Goal: Task Accomplishment & Management: Complete application form

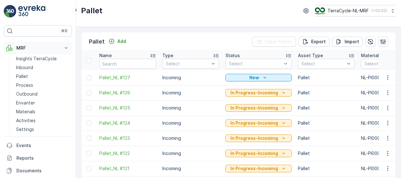
click at [29, 49] on p "MRF" at bounding box center [37, 48] width 43 height 6
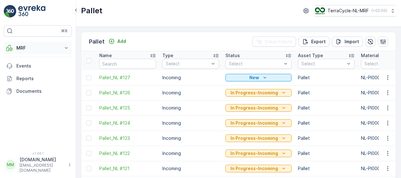
click at [26, 48] on p "MRF" at bounding box center [37, 48] width 43 height 6
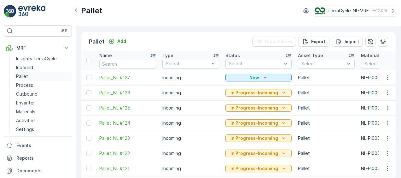
click at [24, 74] on p "Pallet" at bounding box center [22, 76] width 12 height 6
click at [118, 93] on span "Pallet_NL #126" at bounding box center [127, 93] width 57 height 6
click at [131, 63] on input "text" at bounding box center [127, 64] width 57 height 10
type input "1Z4547VX6890189884"
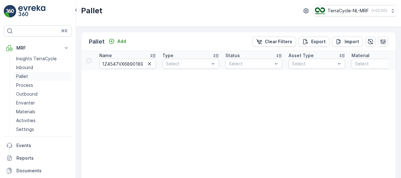
click at [19, 75] on p "Pallet" at bounding box center [22, 76] width 12 height 6
click at [26, 76] on p "Pallet" at bounding box center [22, 76] width 12 height 6
click at [121, 40] on p "Add" at bounding box center [121, 41] width 9 height 6
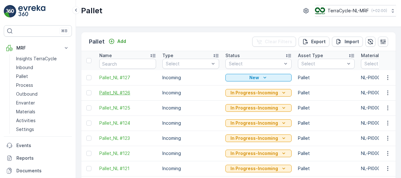
click at [150, 92] on span "Pallet_NL #126" at bounding box center [127, 93] width 57 height 6
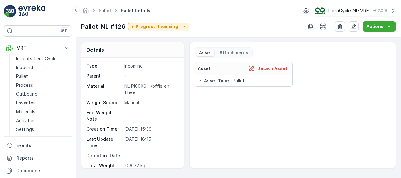
click at [275, 83] on div "Asset Type : Pallet" at bounding box center [244, 81] width 92 height 6
click at [275, 69] on p "Detach Asset" at bounding box center [272, 68] width 30 height 6
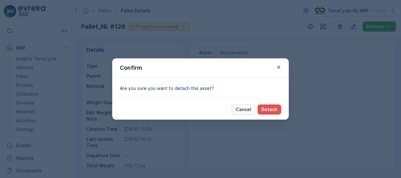
click at [242, 110] on p "Cancel" at bounding box center [244, 109] width 16 height 6
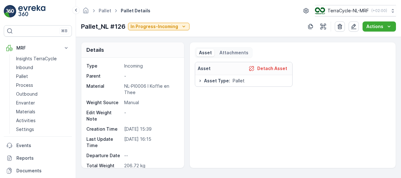
click at [207, 52] on p "Asset" at bounding box center [205, 53] width 13 height 6
click at [156, 26] on p "In Progress-Incoming" at bounding box center [155, 26] width 48 height 6
click at [380, 25] on p "Actions" at bounding box center [375, 26] width 17 height 6
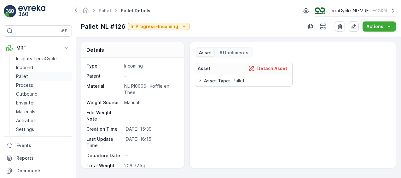
click at [27, 73] on p "Pallet" at bounding box center [22, 76] width 12 height 6
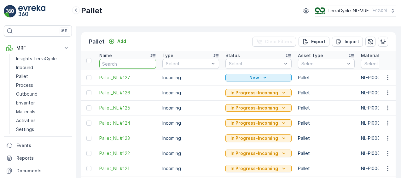
click at [124, 63] on input "text" at bounding box center [127, 64] width 57 height 10
type input "4205662TM"
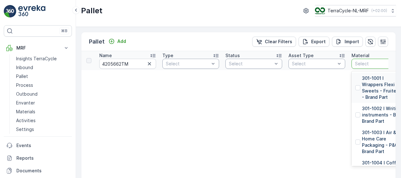
click at [367, 62] on div at bounding box center [377, 63] width 45 height 5
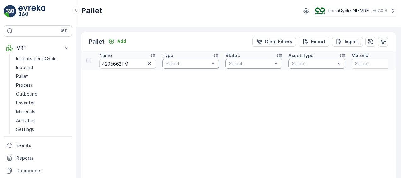
click at [151, 55] on icon at bounding box center [152, 55] width 5 height 3
click at [67, 48] on icon at bounding box center [66, 48] width 3 height 2
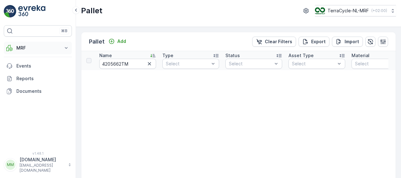
click at [67, 48] on icon at bounding box center [66, 48] width 3 height 2
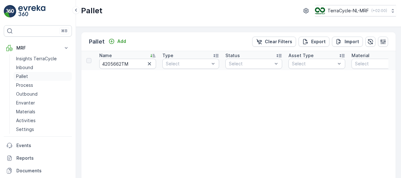
click at [25, 75] on p "Pallet" at bounding box center [22, 76] width 12 height 6
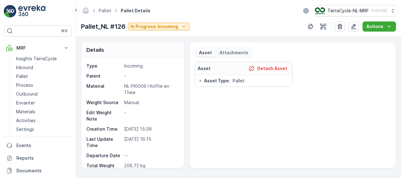
click at [185, 146] on div "Details Type Incoming Parent - Material NL-PI0006 I Koffie en Thee Weight Sourc…" at bounding box center [238, 105] width 315 height 126
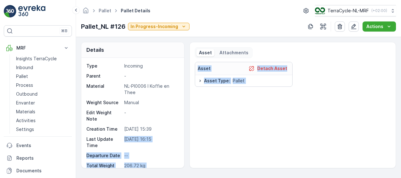
drag, startPoint x: 185, startPoint y: 146, endPoint x: 236, endPoint y: 114, distance: 60.7
click at [236, 114] on div "Details Type Incoming Parent - Material NL-PI0006 I Koffie en Thee Weight Sourc…" at bounding box center [238, 105] width 315 height 126
click at [236, 114] on div "Asset Detach Asset Asset Type : Pallet" at bounding box center [293, 112] width 196 height 101
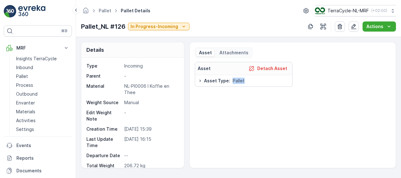
click at [236, 114] on div "Asset Detach Asset Asset Type : Pallet" at bounding box center [293, 112] width 196 height 101
drag, startPoint x: 236, startPoint y: 114, endPoint x: 235, endPoint y: 81, distance: 32.8
click at [235, 81] on span "Pallet" at bounding box center [239, 81] width 12 height 6
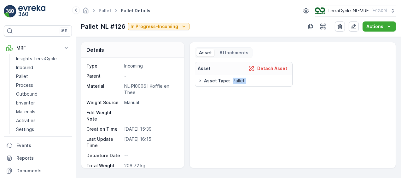
click at [235, 81] on span "Pallet" at bounding box center [239, 81] width 12 height 6
drag, startPoint x: 235, startPoint y: 81, endPoint x: 236, endPoint y: 121, distance: 40.1
click at [236, 121] on div "Asset Detach Asset Asset Type : Pallet" at bounding box center [293, 112] width 196 height 101
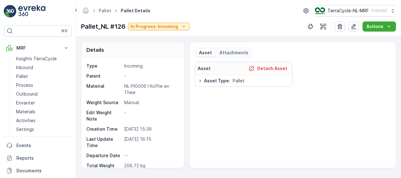
click at [200, 80] on icon at bounding box center [200, 80] width 5 height 5
click at [234, 52] on p "Attachments" at bounding box center [234, 53] width 29 height 6
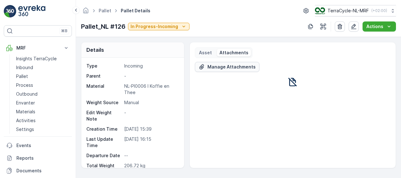
click at [232, 65] on p "Manage Attachments" at bounding box center [232, 67] width 48 height 6
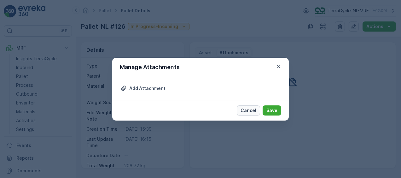
click at [249, 108] on p "Cancel" at bounding box center [249, 110] width 16 height 6
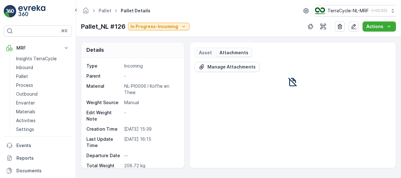
click at [195, 62] on button "Manage Attachments" at bounding box center [227, 67] width 65 height 10
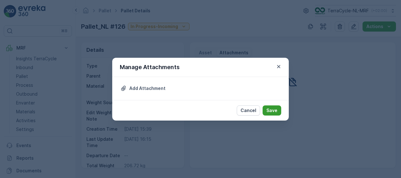
click at [273, 110] on p "Save" at bounding box center [272, 110] width 11 height 6
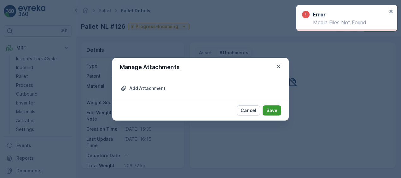
click at [273, 110] on p "Save" at bounding box center [272, 110] width 11 height 6
click at [249, 109] on p "Cancel" at bounding box center [249, 110] width 16 height 6
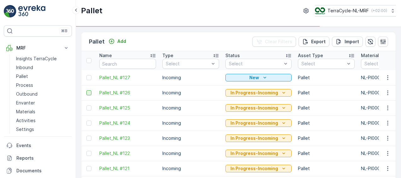
click at [91, 93] on div at bounding box center [88, 92] width 5 height 5
click at [86, 90] on input "checkbox" at bounding box center [86, 90] width 0 height 0
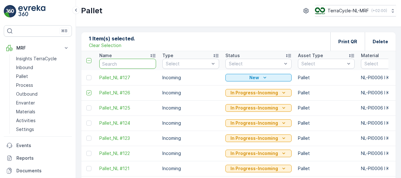
click at [126, 62] on input "text" at bounding box center [127, 64] width 57 height 10
type input "1Z4547VX6890189884"
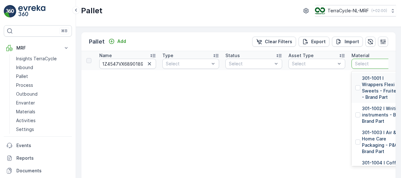
click at [370, 62] on div at bounding box center [377, 63] width 45 height 5
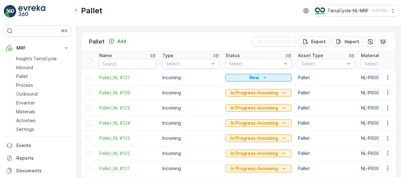
click at [161, 95] on td "Incoming" at bounding box center [190, 92] width 63 height 15
click at [90, 92] on div at bounding box center [88, 92] width 5 height 5
click at [86, 90] on input "checkbox" at bounding box center [86, 90] width 0 height 0
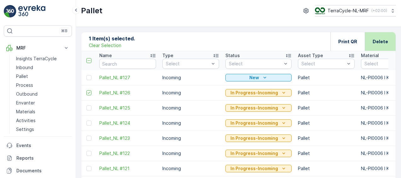
click at [378, 40] on p "Delete" at bounding box center [380, 41] width 15 height 6
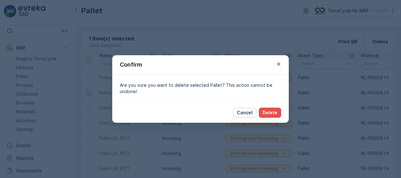
click at [245, 111] on p "Cancel" at bounding box center [245, 112] width 16 height 6
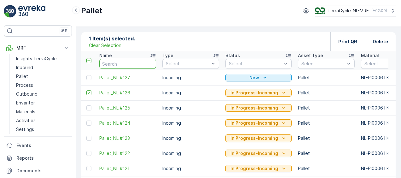
click at [141, 62] on input "text" at bounding box center [127, 64] width 57 height 10
type input "1Z4547VX6890189884"
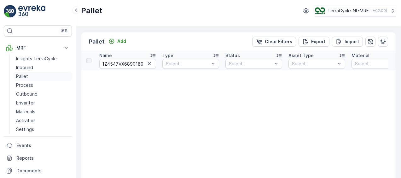
click at [26, 74] on p "Pallet" at bounding box center [22, 76] width 12 height 6
click at [26, 75] on p "Pallet" at bounding box center [22, 76] width 12 height 6
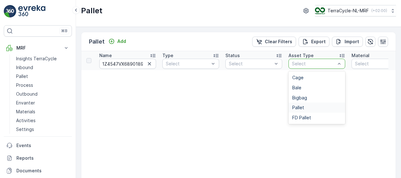
click at [298, 107] on span "Pallet" at bounding box center [298, 107] width 12 height 5
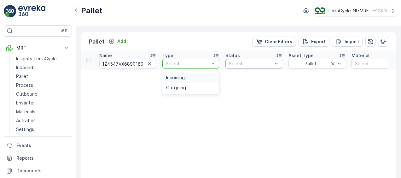
click at [195, 76] on div "Incoming" at bounding box center [190, 77] width 49 height 5
click at [369, 63] on div at bounding box center [377, 63] width 45 height 5
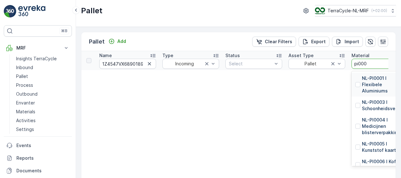
type input "pi0006"
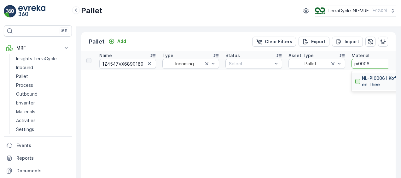
click at [358, 81] on div at bounding box center [357, 81] width 5 height 5
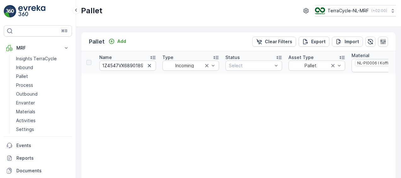
click at [91, 63] on div at bounding box center [88, 62] width 5 height 5
click at [89, 64] on th at bounding box center [88, 62] width 15 height 22
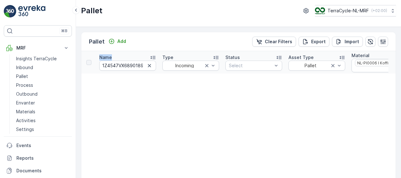
click at [88, 62] on div at bounding box center [88, 62] width 5 height 5
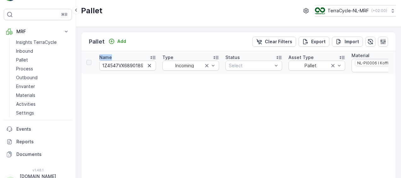
scroll to position [29, 0]
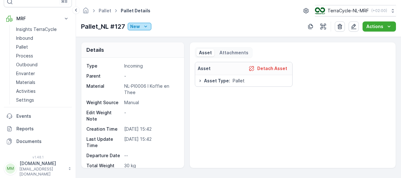
click at [148, 26] on icon "New" at bounding box center [146, 26] width 6 height 6
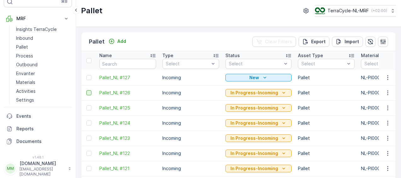
click at [88, 90] on div at bounding box center [88, 92] width 5 height 5
click at [86, 90] on input "checkbox" at bounding box center [86, 90] width 0 height 0
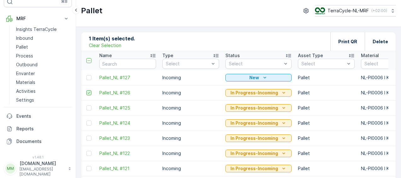
click at [90, 92] on icon at bounding box center [89, 93] width 4 height 4
click at [86, 90] on input "checkbox" at bounding box center [86, 90] width 0 height 0
click at [90, 92] on div at bounding box center [88, 92] width 5 height 5
click at [86, 90] on input "checkbox" at bounding box center [86, 90] width 0 height 0
click at [136, 62] on input "text" at bounding box center [127, 64] width 57 height 10
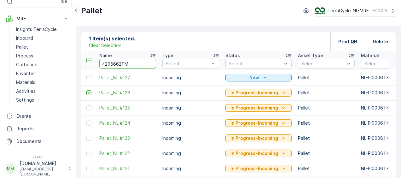
type input "4205662TM"
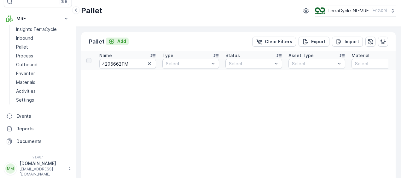
click at [122, 41] on p "Add" at bounding box center [121, 41] width 9 height 6
click at [217, 55] on icon at bounding box center [216, 55] width 6 height 6
click at [26, 46] on p "Pallet" at bounding box center [22, 47] width 12 height 6
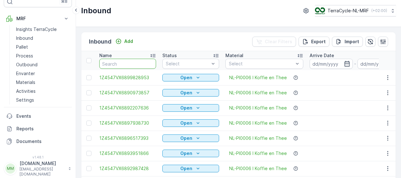
click at [130, 62] on input "text" at bounding box center [127, 64] width 57 height 10
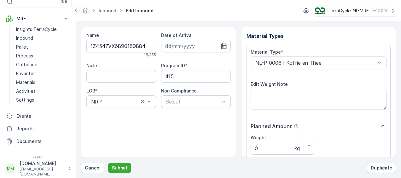
scroll to position [105, 0]
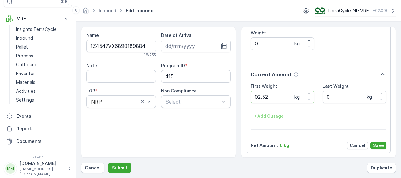
click at [108, 163] on button "Submit" at bounding box center [119, 168] width 23 height 10
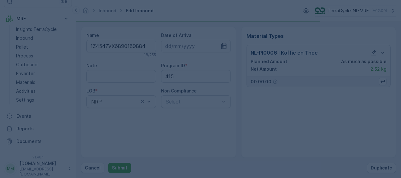
scroll to position [0, 0]
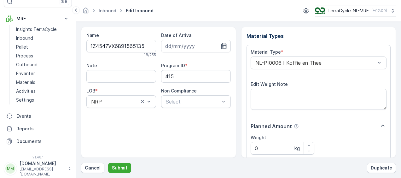
scroll to position [105, 0]
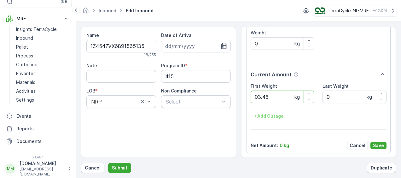
click at [108, 163] on button "Submit" at bounding box center [119, 168] width 23 height 10
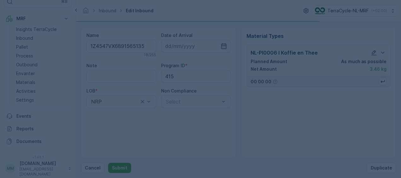
scroll to position [0, 0]
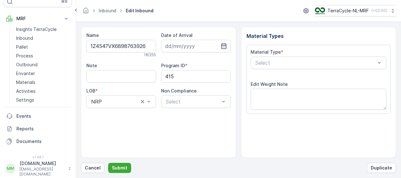
scroll to position [105, 0]
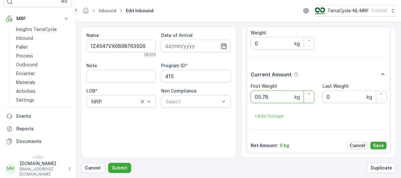
click at [108, 163] on button "Submit" at bounding box center [119, 168] width 23 height 10
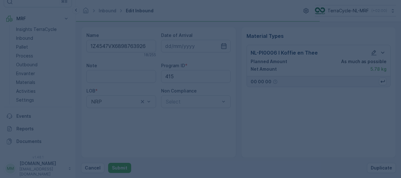
scroll to position [0, 0]
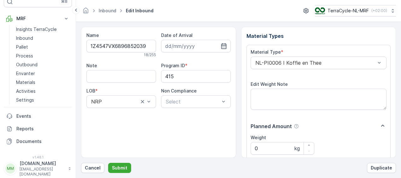
scroll to position [105, 0]
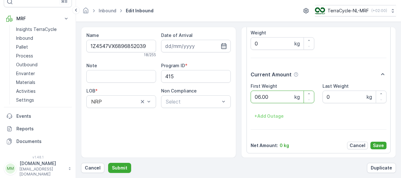
click at [108, 163] on button "Submit" at bounding box center [119, 168] width 23 height 10
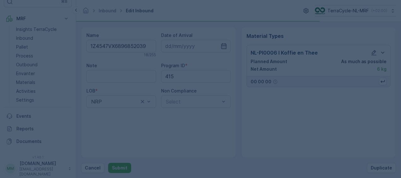
scroll to position [0, 0]
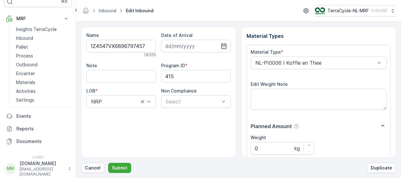
scroll to position [105, 0]
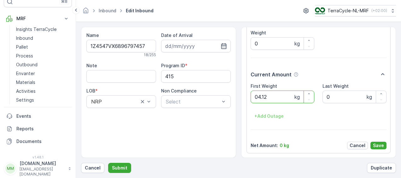
click at [108, 163] on button "Submit" at bounding box center [119, 168] width 23 height 10
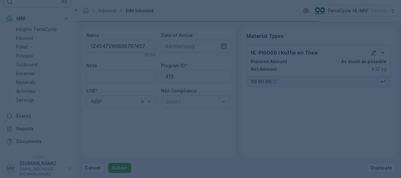
scroll to position [0, 0]
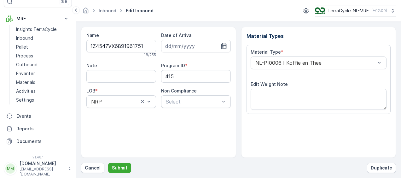
scroll to position [105, 0]
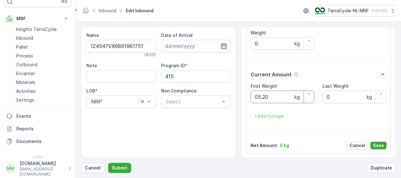
click at [108, 163] on button "Submit" at bounding box center [119, 168] width 23 height 10
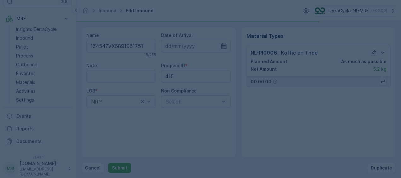
scroll to position [0, 0]
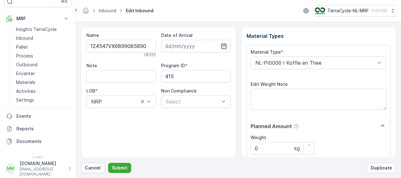
scroll to position [105, 0]
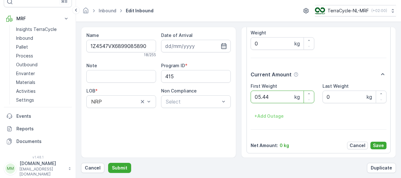
click at [108, 163] on button "Submit" at bounding box center [119, 168] width 23 height 10
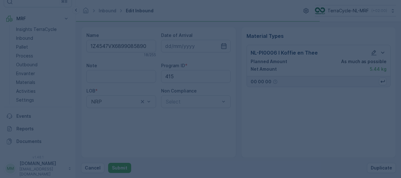
scroll to position [0, 0]
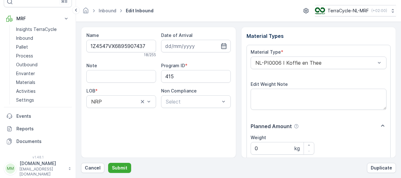
scroll to position [105, 0]
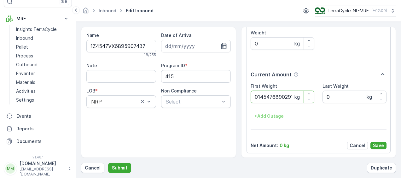
click at [108, 163] on button "Submit" at bounding box center [119, 168] width 23 height 10
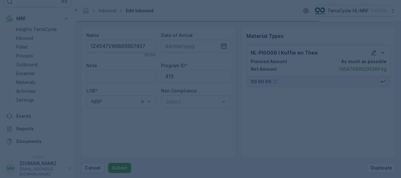
scroll to position [0, 0]
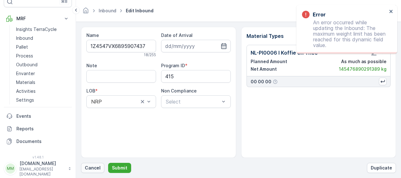
click at [91, 168] on p "Cancel" at bounding box center [93, 168] width 16 height 6
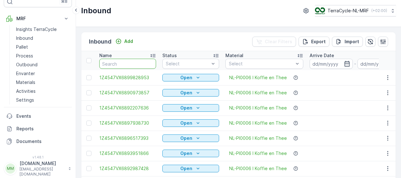
click at [121, 63] on input "text" at bounding box center [127, 64] width 57 height 10
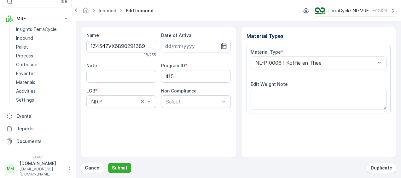
scroll to position [105, 0]
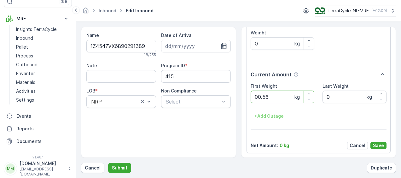
click at [108, 163] on button "Submit" at bounding box center [119, 168] width 23 height 10
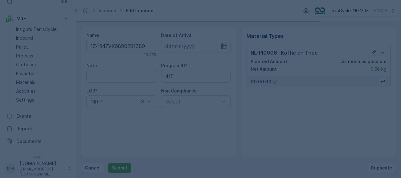
scroll to position [0, 0]
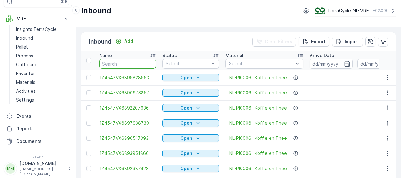
click at [121, 63] on input "text" at bounding box center [127, 64] width 57 height 10
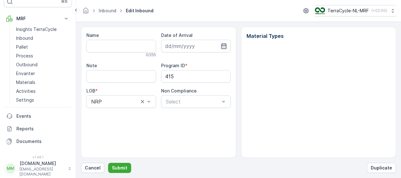
type input "1Z4547VX6890291389"
type input "[DATE]"
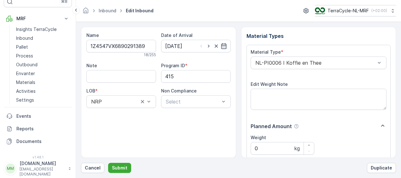
scroll to position [105, 0]
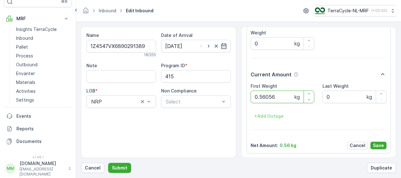
click at [108, 163] on button "Submit" at bounding box center [119, 168] width 23 height 10
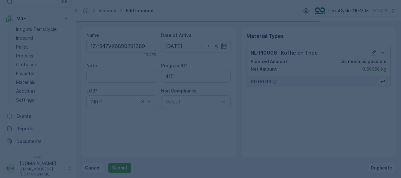
scroll to position [0, 0]
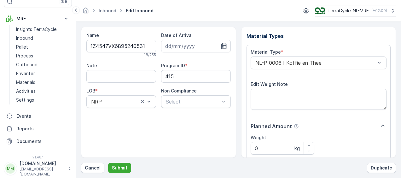
scroll to position [105, 0]
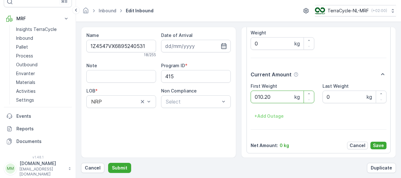
click at [108, 163] on button "Submit" at bounding box center [119, 168] width 23 height 10
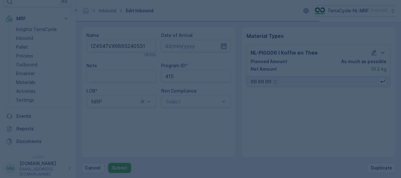
scroll to position [0, 0]
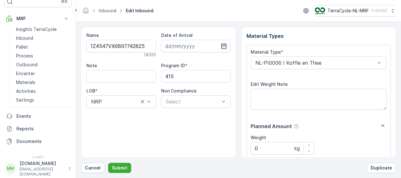
scroll to position [105, 0]
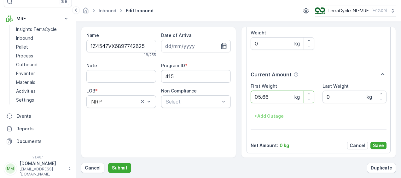
click at [108, 163] on button "Submit" at bounding box center [119, 168] width 23 height 10
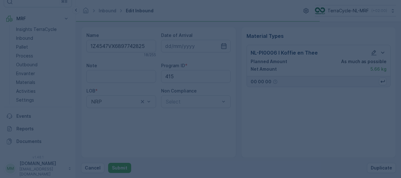
scroll to position [0, 0]
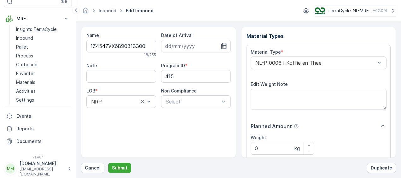
scroll to position [105, 0]
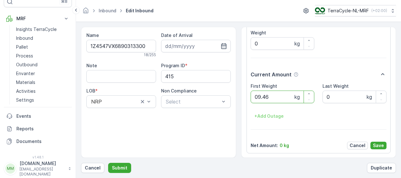
click at [108, 163] on button "Submit" at bounding box center [119, 168] width 23 height 10
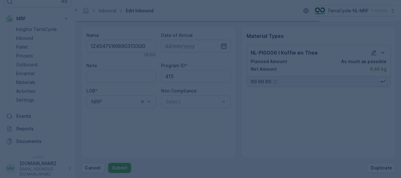
scroll to position [0, 0]
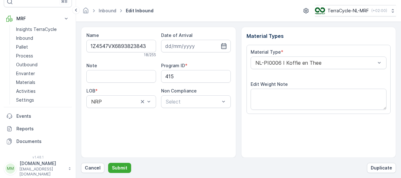
scroll to position [105, 0]
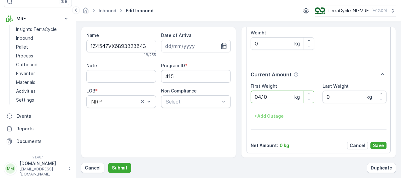
click at [108, 163] on button "Submit" at bounding box center [119, 168] width 23 height 10
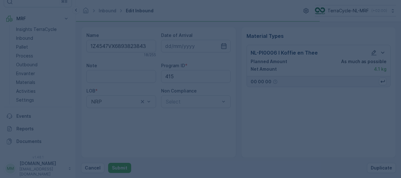
scroll to position [0, 0]
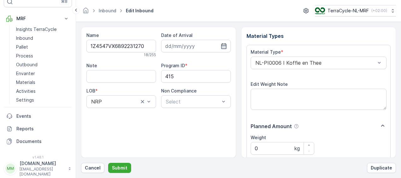
scroll to position [105, 0]
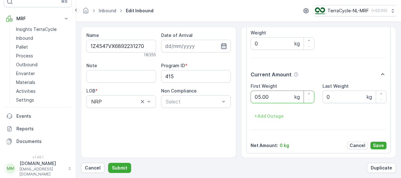
click at [108, 163] on button "Submit" at bounding box center [119, 168] width 23 height 10
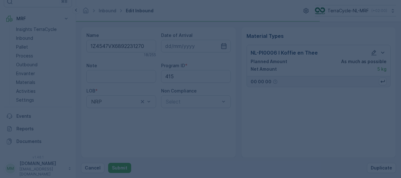
scroll to position [0, 0]
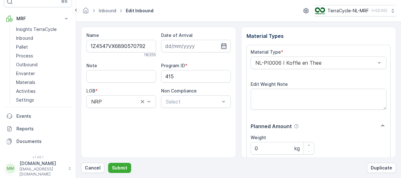
scroll to position [105, 0]
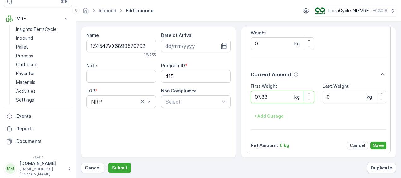
click at [108, 163] on button "Submit" at bounding box center [119, 168] width 23 height 10
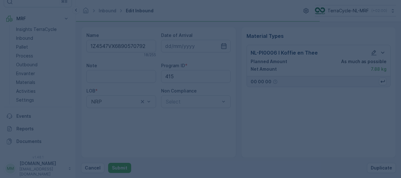
scroll to position [0, 0]
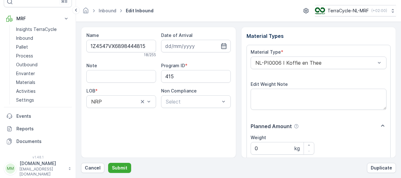
scroll to position [105, 0]
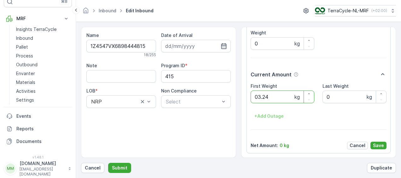
click at [108, 163] on button "Submit" at bounding box center [119, 168] width 23 height 10
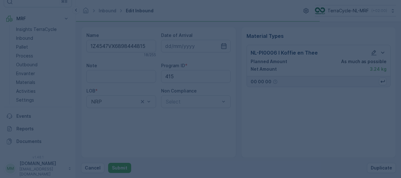
scroll to position [0, 0]
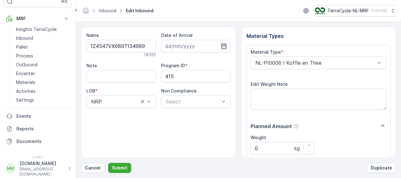
scroll to position [105, 0]
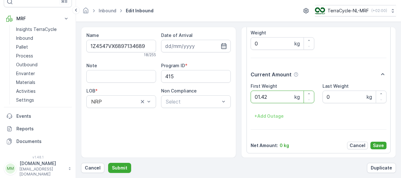
click at [108, 163] on button "Submit" at bounding box center [119, 168] width 23 height 10
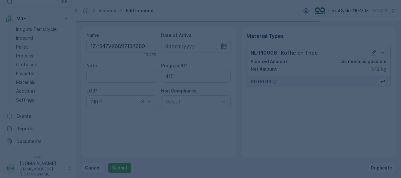
scroll to position [0, 0]
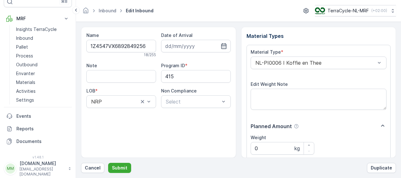
scroll to position [105, 0]
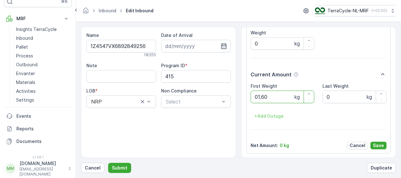
click at [108, 163] on button "Submit" at bounding box center [119, 168] width 23 height 10
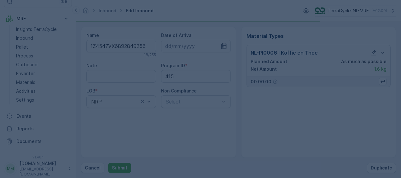
scroll to position [0, 0]
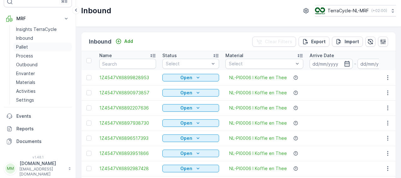
click at [24, 45] on p "Pallet" at bounding box center [22, 47] width 12 height 6
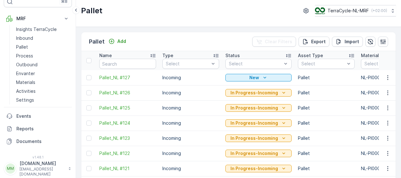
click at [90, 77] on div at bounding box center [88, 77] width 5 height 5
click at [86, 75] on input "checkbox" at bounding box center [86, 75] width 0 height 0
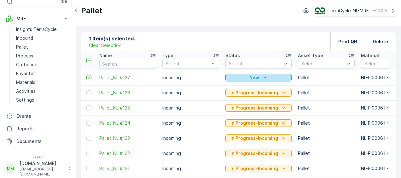
click at [284, 78] on div "New" at bounding box center [258, 77] width 61 height 6
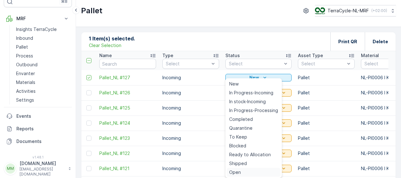
click at [238, 174] on span "Open" at bounding box center [235, 172] width 12 height 6
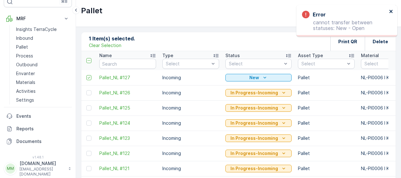
click at [393, 9] on icon "close" at bounding box center [391, 11] width 4 height 5
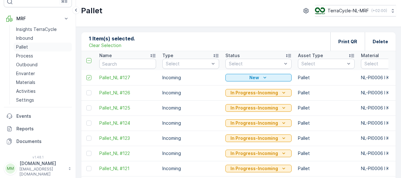
click at [23, 44] on p "Pallet" at bounding box center [22, 47] width 12 height 6
click at [375, 41] on p "Delete" at bounding box center [380, 41] width 15 height 6
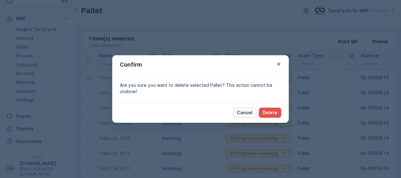
click at [244, 112] on p "Cancel" at bounding box center [245, 112] width 16 height 6
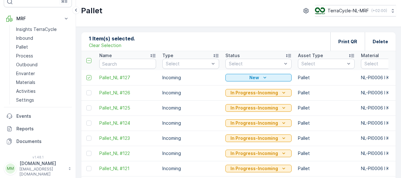
click at [110, 47] on p "Clear Selection" at bounding box center [105, 45] width 32 height 6
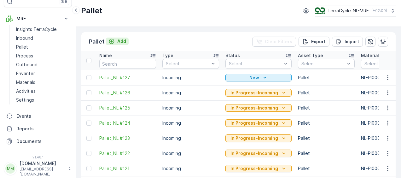
click at [122, 40] on p "Add" at bounding box center [121, 41] width 9 height 6
click at [262, 78] on icon "New" at bounding box center [265, 77] width 6 height 6
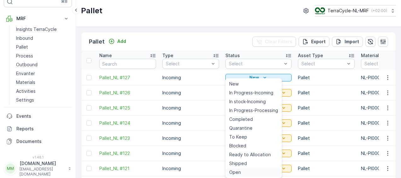
click at [242, 173] on div "Open" at bounding box center [254, 172] width 54 height 9
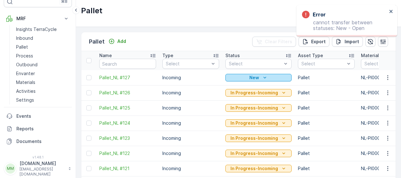
click at [263, 78] on icon "New" at bounding box center [264, 78] width 3 height 2
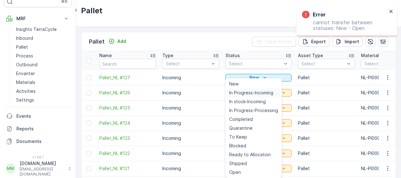
click at [249, 93] on span "In Progress-Incoming" at bounding box center [251, 93] width 44 height 6
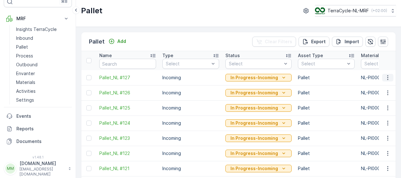
click at [387, 78] on icon "button" at bounding box center [388, 77] width 6 height 6
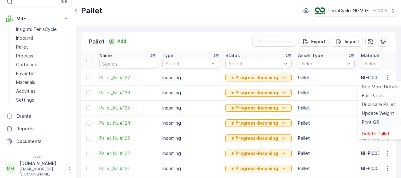
click at [364, 120] on span "Print QR" at bounding box center [370, 122] width 17 height 6
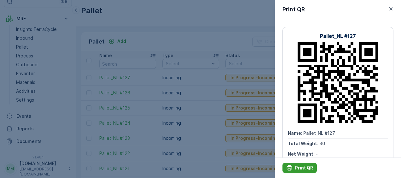
click at [299, 166] on p "Print QR" at bounding box center [304, 168] width 18 height 6
click at [127, 59] on div at bounding box center [200, 89] width 401 height 178
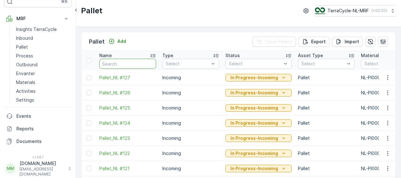
click at [127, 59] on input "text" at bounding box center [127, 64] width 57 height 10
click at [126, 64] on input "text" at bounding box center [127, 64] width 57 height 10
type input "1Z4547VX6894725082"
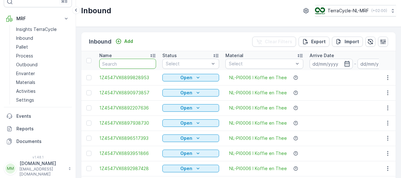
click at [126, 64] on input "text" at bounding box center [127, 64] width 57 height 10
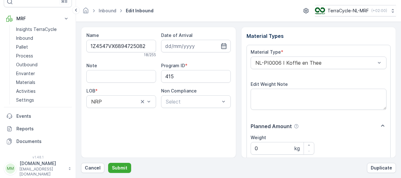
click button "Submit" at bounding box center [119, 168] width 23 height 10
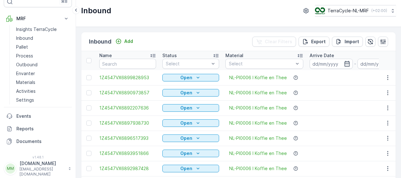
click at [126, 64] on input "text" at bounding box center [127, 64] width 57 height 10
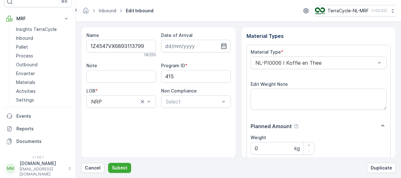
click at [108, 163] on button "Submit" at bounding box center [119, 168] width 23 height 10
click button "Submit" at bounding box center [119, 168] width 23 height 10
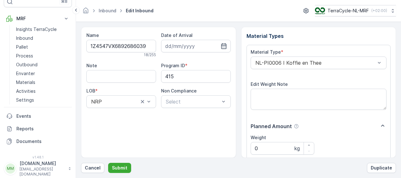
click button "Submit" at bounding box center [119, 168] width 23 height 10
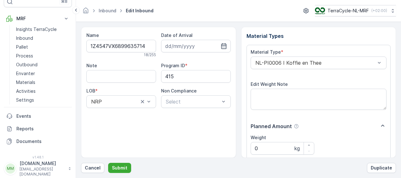
click at [108, 163] on button "Submit" at bounding box center [119, 168] width 23 height 10
click button "Submit" at bounding box center [119, 168] width 23 height 10
click at [108, 163] on button "Submit" at bounding box center [119, 168] width 23 height 10
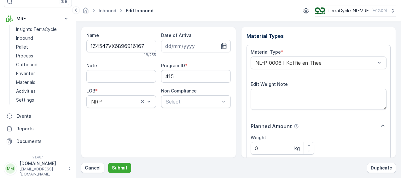
click button "Submit" at bounding box center [119, 168] width 23 height 10
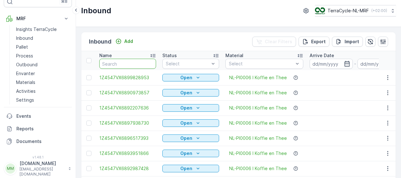
click at [131, 62] on input "text" at bounding box center [127, 64] width 57 height 10
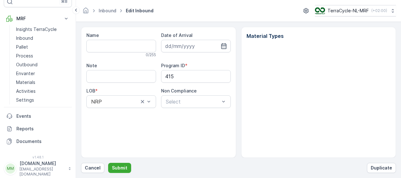
type input "1Z4547VX6895458208"
type input "[DATE]"
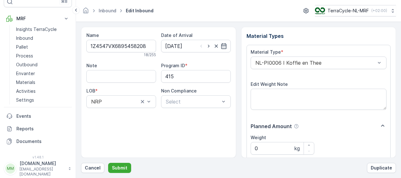
click button "Submit" at bounding box center [119, 168] width 23 height 10
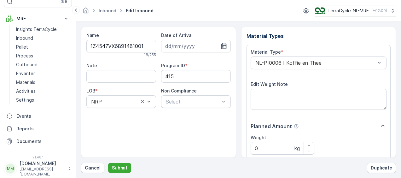
click button "Submit" at bounding box center [119, 168] width 23 height 10
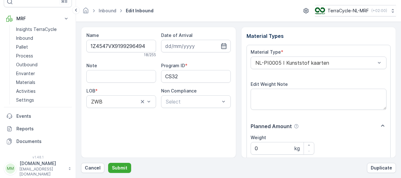
click button "Submit" at bounding box center [119, 168] width 23 height 10
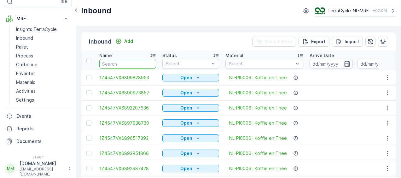
click at [127, 62] on input "text" at bounding box center [127, 64] width 57 height 10
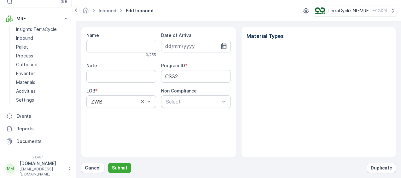
type input "1Z4547VX9199296494"
type input "[DATE]"
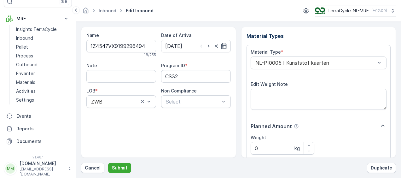
click at [108, 163] on button "Submit" at bounding box center [119, 168] width 23 height 10
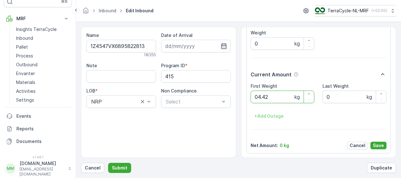
click at [108, 163] on button "Submit" at bounding box center [119, 168] width 23 height 10
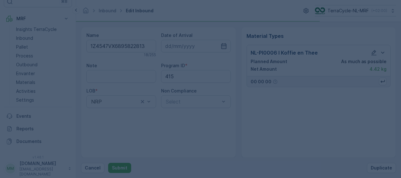
scroll to position [0, 0]
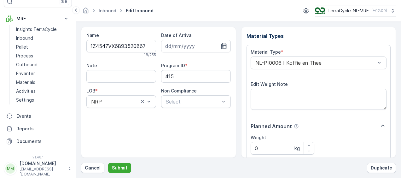
scroll to position [105, 0]
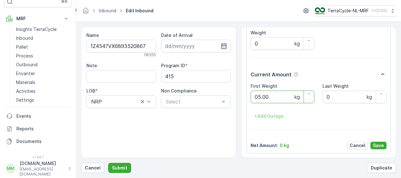
click at [108, 163] on button "Submit" at bounding box center [119, 168] width 23 height 10
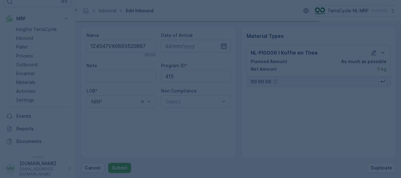
scroll to position [0, 0]
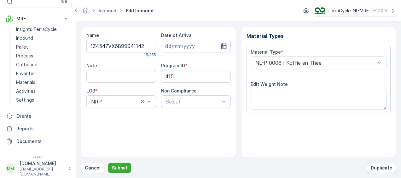
scroll to position [105, 0]
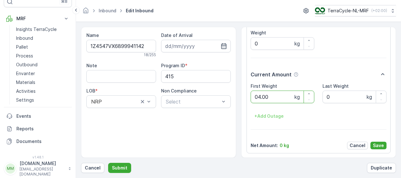
click at [108, 163] on button "Submit" at bounding box center [119, 168] width 23 height 10
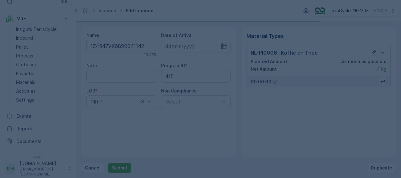
scroll to position [0, 0]
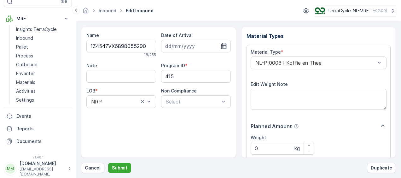
scroll to position [105, 0]
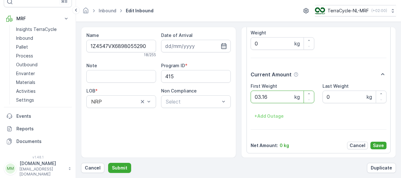
click at [108, 163] on button "Submit" at bounding box center [119, 168] width 23 height 10
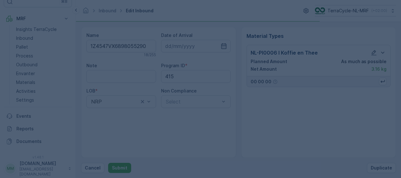
scroll to position [0, 0]
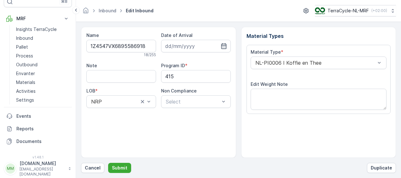
scroll to position [105, 0]
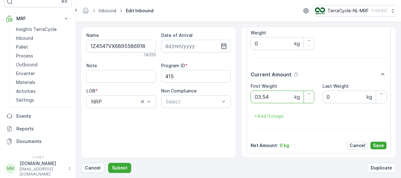
click at [108, 163] on button "Submit" at bounding box center [119, 168] width 23 height 10
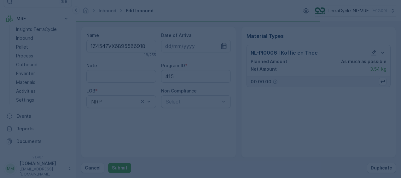
scroll to position [0, 0]
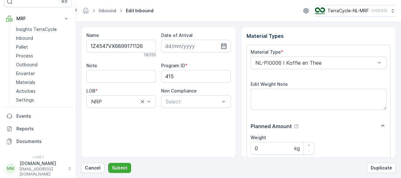
scroll to position [105, 0]
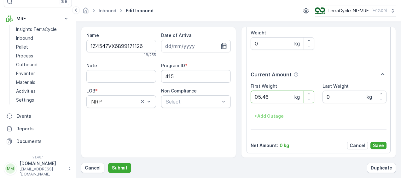
click at [108, 163] on button "Submit" at bounding box center [119, 168] width 23 height 10
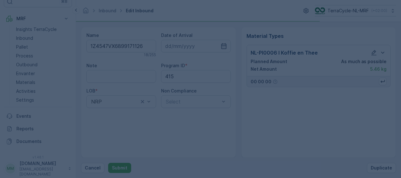
scroll to position [0, 0]
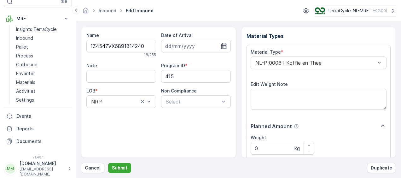
scroll to position [105, 0]
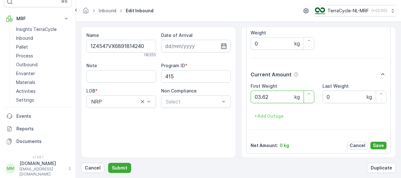
click at [108, 163] on button "Submit" at bounding box center [119, 168] width 23 height 10
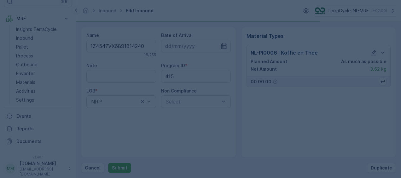
scroll to position [0, 0]
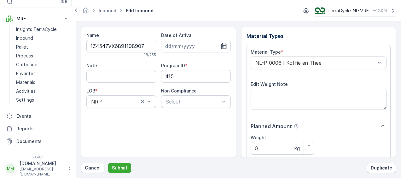
scroll to position [105, 0]
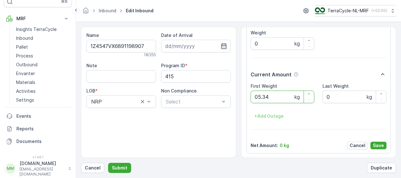
click at [108, 163] on button "Submit" at bounding box center [119, 168] width 23 height 10
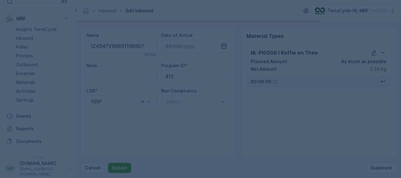
scroll to position [0, 0]
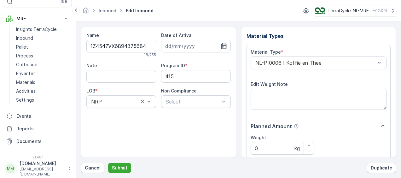
scroll to position [105, 0]
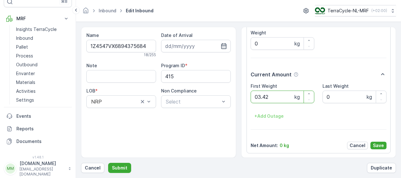
click at [108, 163] on button "Submit" at bounding box center [119, 168] width 23 height 10
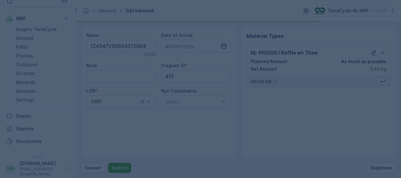
scroll to position [0, 0]
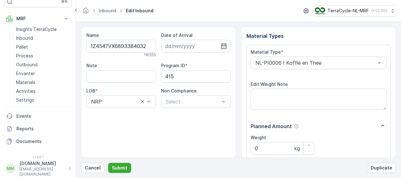
scroll to position [105, 0]
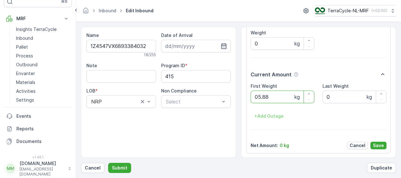
click at [108, 163] on button "Submit" at bounding box center [119, 168] width 23 height 10
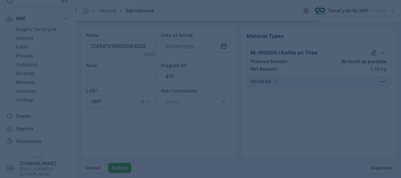
scroll to position [0, 0]
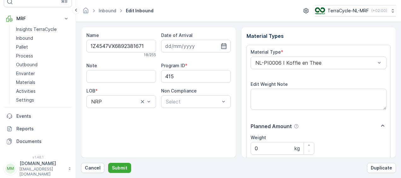
scroll to position [105, 0]
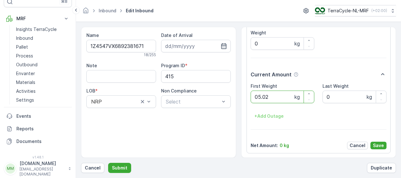
click at [108, 163] on button "Submit" at bounding box center [119, 168] width 23 height 10
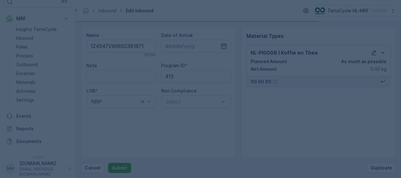
scroll to position [0, 0]
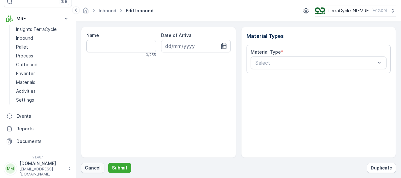
click at [86, 165] on p "Cancel" at bounding box center [93, 168] width 16 height 6
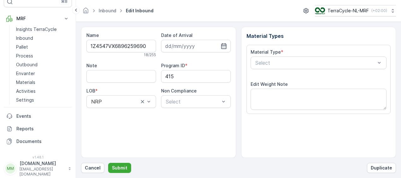
scroll to position [105, 0]
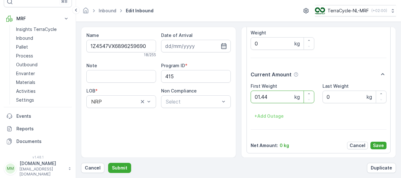
click at [108, 163] on button "Submit" at bounding box center [119, 168] width 23 height 10
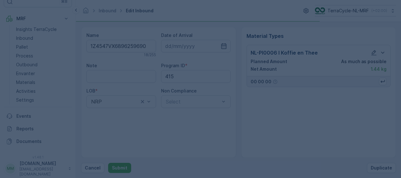
scroll to position [0, 0]
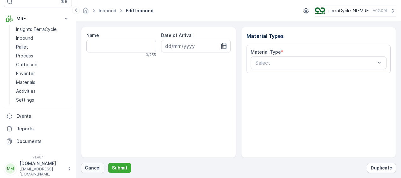
click at [96, 168] on p "Cancel" at bounding box center [93, 168] width 16 height 6
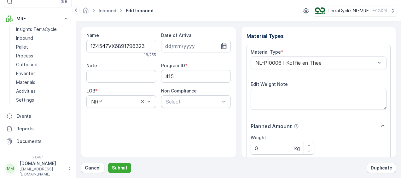
scroll to position [105, 0]
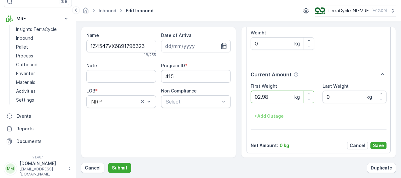
click at [108, 163] on button "Submit" at bounding box center [119, 168] width 23 height 10
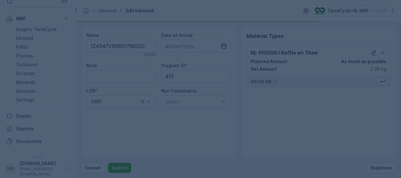
scroll to position [0, 0]
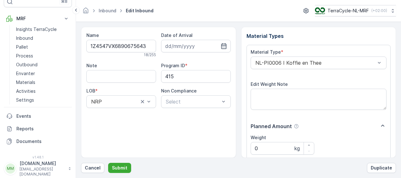
scroll to position [105, 0]
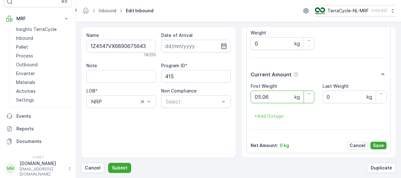
click at [108, 163] on button "Submit" at bounding box center [119, 168] width 23 height 10
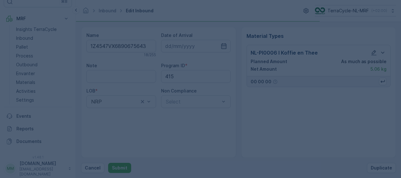
scroll to position [0, 0]
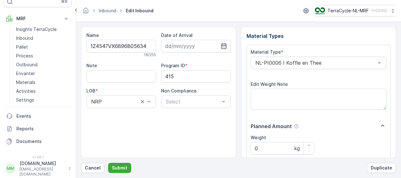
scroll to position [105, 0]
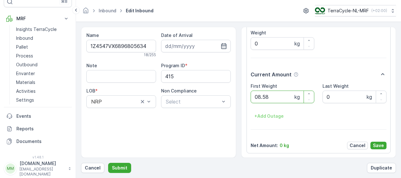
click at [108, 163] on button "Submit" at bounding box center [119, 168] width 23 height 10
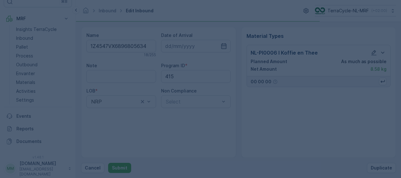
scroll to position [0, 0]
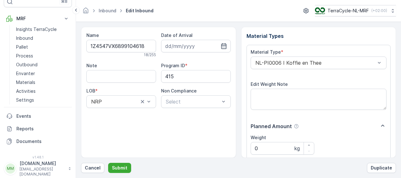
scroll to position [105, 0]
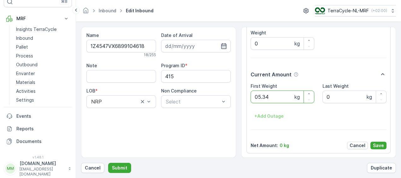
click at [108, 163] on button "Submit" at bounding box center [119, 168] width 23 height 10
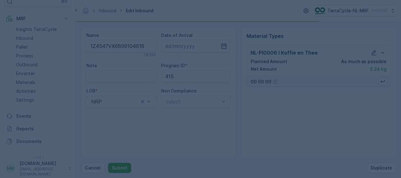
scroll to position [0, 0]
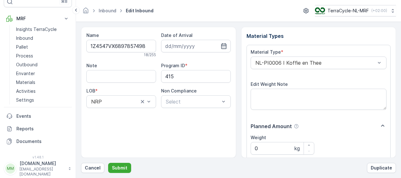
scroll to position [105, 0]
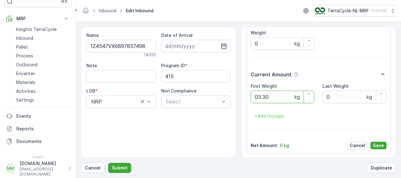
click at [108, 163] on button "Submit" at bounding box center [119, 168] width 23 height 10
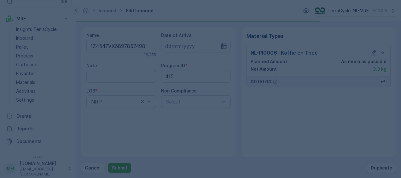
scroll to position [0, 0]
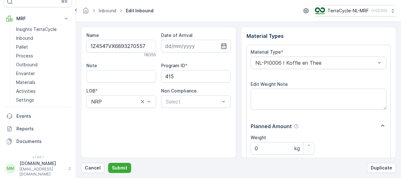
scroll to position [105, 0]
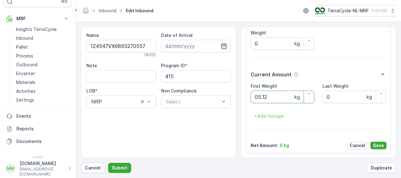
click at [108, 163] on button "Submit" at bounding box center [119, 168] width 23 height 10
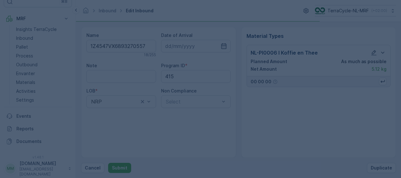
scroll to position [0, 0]
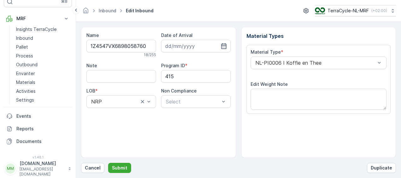
scroll to position [105, 0]
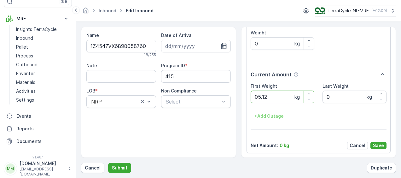
click at [108, 163] on button "Submit" at bounding box center [119, 168] width 23 height 10
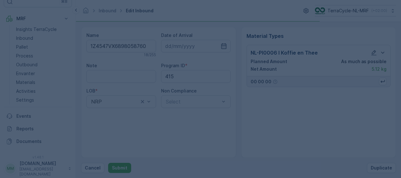
scroll to position [0, 0]
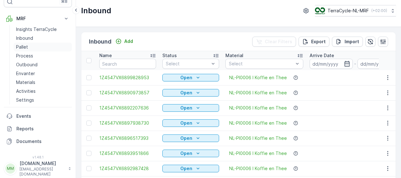
click at [22, 47] on p "Pallet" at bounding box center [22, 47] width 12 height 6
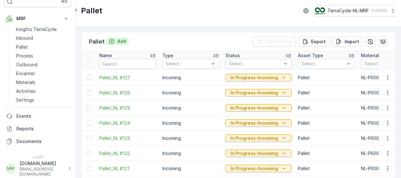
click at [117, 42] on p "Add" at bounding box center [121, 41] width 9 height 6
click at [385, 78] on icon "button" at bounding box center [388, 77] width 6 height 6
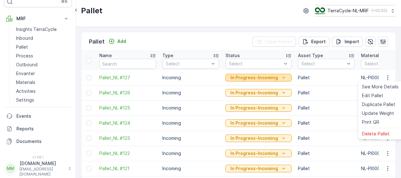
click at [281, 78] on icon "In Progress-Incoming" at bounding box center [284, 77] width 6 height 6
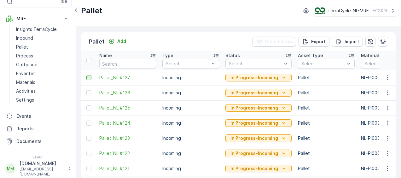
click at [90, 77] on div at bounding box center [88, 77] width 5 height 5
click at [86, 75] on input "checkbox" at bounding box center [86, 75] width 0 height 0
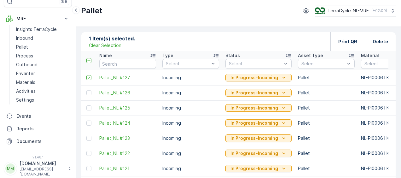
click at [104, 46] on p "Clear Selection" at bounding box center [105, 45] width 32 height 6
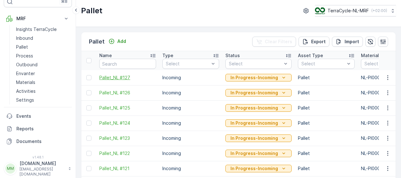
click at [129, 78] on span "Pallet_NL #127" at bounding box center [127, 77] width 57 height 6
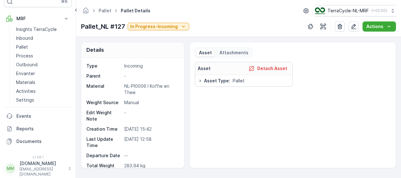
click at [184, 145] on div "Type Incoming Parent - Material NL-PI0006 I Koffie en Thee Weight Source Manual…" at bounding box center [132, 113] width 103 height 110
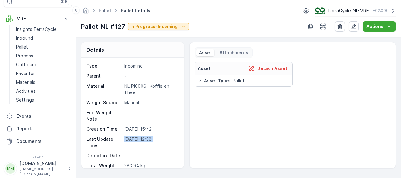
scroll to position [56, 0]
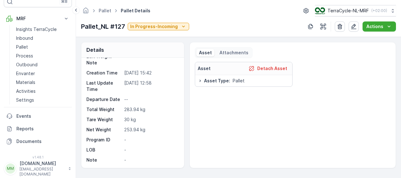
click at [225, 136] on div "Asset Detach Asset Asset Type : Pallet" at bounding box center [293, 112] width 196 height 101
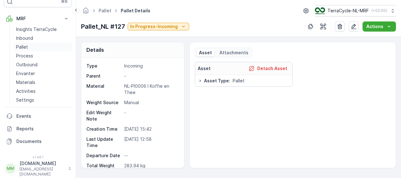
click at [26, 47] on p "Pallet" at bounding box center [22, 47] width 12 height 6
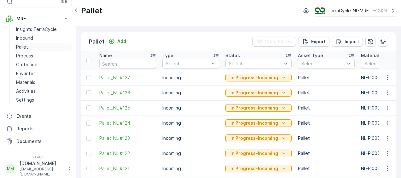
click at [27, 48] on p "Pallet" at bounding box center [22, 47] width 12 height 6
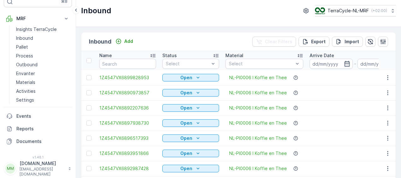
click at [153, 56] on icon at bounding box center [153, 55] width 6 height 6
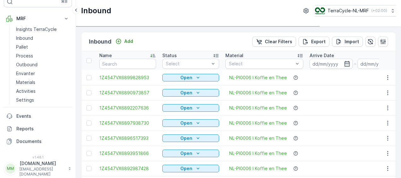
click at [153, 56] on icon at bounding box center [153, 55] width 6 height 6
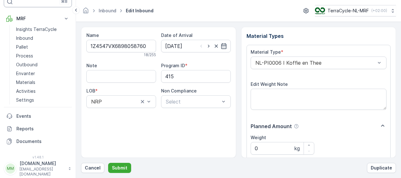
scroll to position [105, 0]
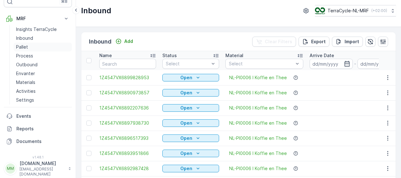
click at [27, 46] on p "Pallet" at bounding box center [22, 47] width 12 height 6
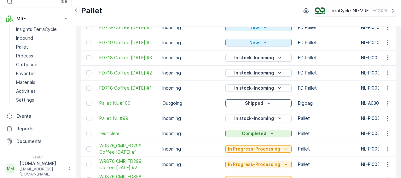
scroll to position [539, 0]
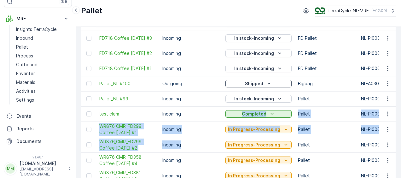
drag, startPoint x: 202, startPoint y: 141, endPoint x: 199, endPoint y: 108, distance: 33.6
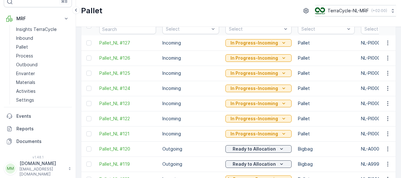
scroll to position [11, 0]
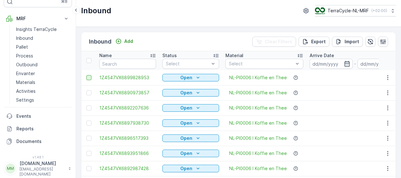
click at [90, 78] on div at bounding box center [88, 77] width 5 height 5
click at [86, 75] on input "checkbox" at bounding box center [86, 75] width 0 height 0
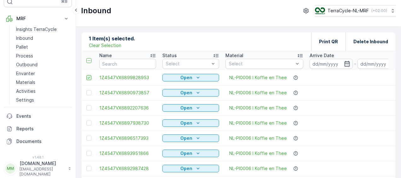
click at [90, 78] on icon at bounding box center [89, 77] width 4 height 4
click at [86, 75] on input "checkbox" at bounding box center [86, 75] width 0 height 0
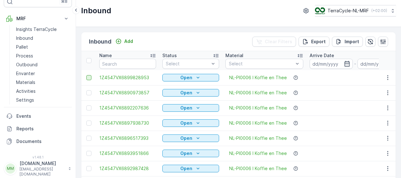
click at [90, 78] on div at bounding box center [88, 77] width 5 height 5
click at [86, 75] on input "checkbox" at bounding box center [86, 75] width 0 height 0
click at [90, 78] on div at bounding box center [88, 77] width 5 height 5
click at [86, 75] on input "checkbox" at bounding box center [86, 75] width 0 height 0
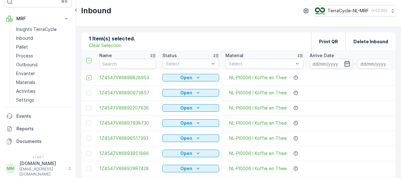
click at [108, 44] on p "Clear Selection" at bounding box center [105, 45] width 32 height 6
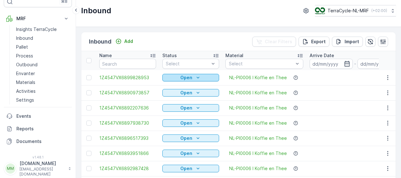
click at [196, 78] on icon "Open" at bounding box center [198, 77] width 6 height 6
click at [91, 60] on div at bounding box center [89, 60] width 7 height 5
click at [90, 58] on input "checkbox" at bounding box center [90, 58] width 0 height 0
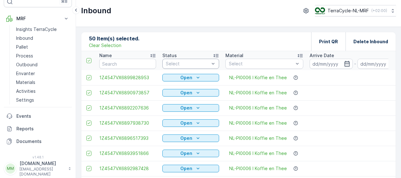
click at [91, 60] on div at bounding box center [89, 60] width 7 height 5
click at [90, 58] on input "checkbox" at bounding box center [90, 58] width 0 height 0
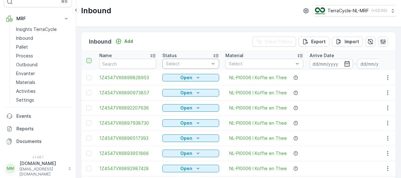
click at [89, 61] on div at bounding box center [88, 60] width 5 height 5
click at [90, 58] on input "checkbox" at bounding box center [90, 58] width 0 height 0
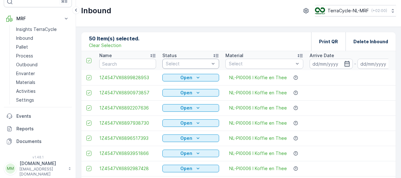
click at [116, 44] on p "Clear Selection" at bounding box center [105, 45] width 32 height 6
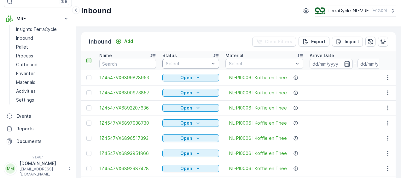
click at [89, 61] on div at bounding box center [88, 60] width 5 height 5
click at [90, 58] on input "checkbox" at bounding box center [90, 58] width 0 height 0
click at [89, 61] on div at bounding box center [88, 60] width 5 height 5
click at [90, 58] on input "checkbox" at bounding box center [90, 58] width 0 height 0
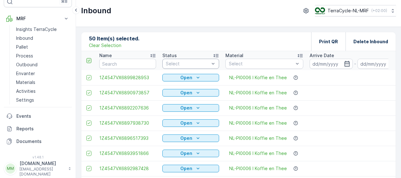
click at [89, 61] on icon at bounding box center [89, 60] width 4 height 4
click at [90, 58] on input "checkbox" at bounding box center [90, 58] width 0 height 0
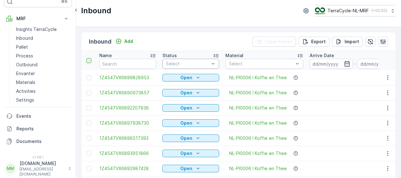
click at [89, 61] on div at bounding box center [88, 60] width 5 height 5
click at [90, 58] on input "checkbox" at bounding box center [90, 58] width 0 height 0
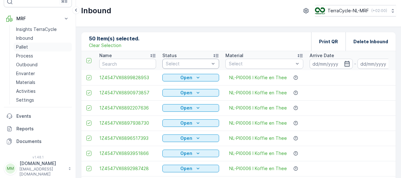
click at [25, 47] on p "Pallet" at bounding box center [22, 47] width 12 height 6
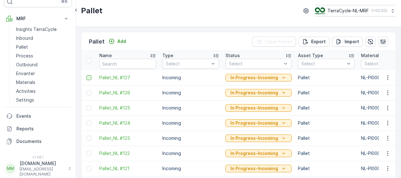
click at [91, 77] on div at bounding box center [88, 77] width 5 height 5
click at [86, 75] on input "checkbox" at bounding box center [86, 75] width 0 height 0
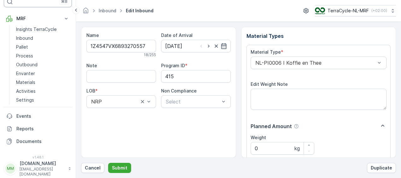
scroll to position [105, 0]
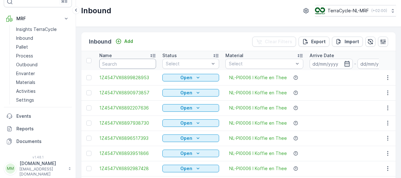
click at [126, 64] on input "text" at bounding box center [127, 64] width 57 height 10
click at [22, 49] on p "Pallet" at bounding box center [22, 47] width 12 height 6
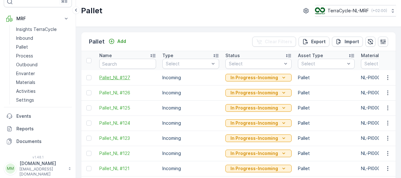
click at [116, 79] on span "Pallet_NL #127" at bounding box center [127, 77] width 57 height 6
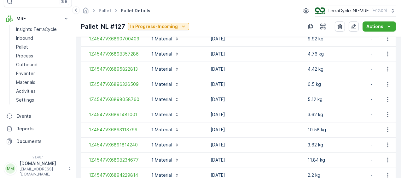
scroll to position [806, 0]
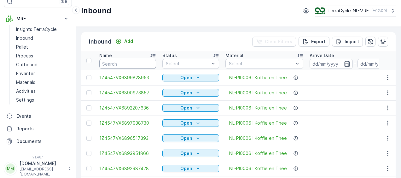
click at [114, 62] on input "text" at bounding box center [127, 64] width 57 height 10
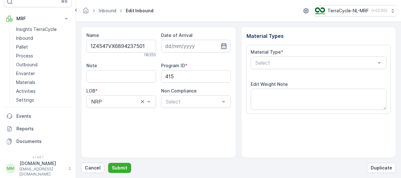
scroll to position [105, 0]
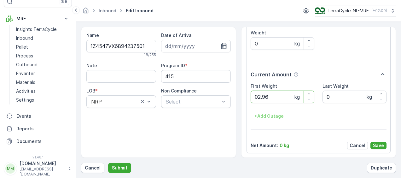
click at [108, 163] on button "Submit" at bounding box center [119, 168] width 23 height 10
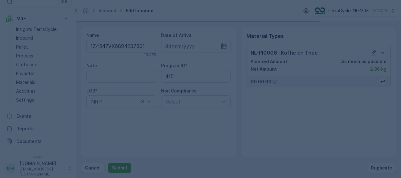
scroll to position [0, 0]
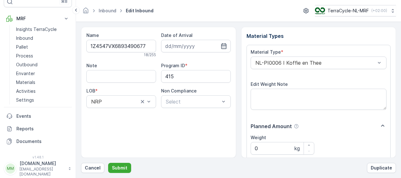
scroll to position [105, 0]
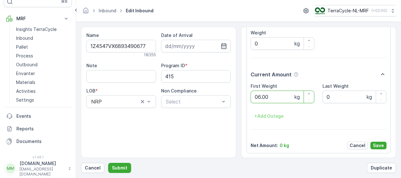
click at [108, 163] on button "Submit" at bounding box center [119, 168] width 23 height 10
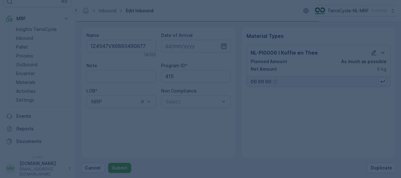
scroll to position [0, 0]
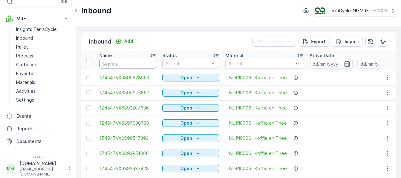
click at [109, 62] on input "text" at bounding box center [127, 64] width 57 height 10
click at [22, 53] on p "Process" at bounding box center [24, 56] width 17 height 6
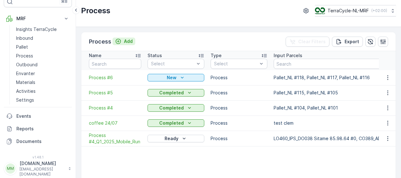
click at [127, 42] on p "Add" at bounding box center [128, 41] width 9 height 6
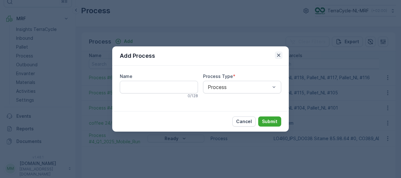
click at [280, 55] on icon "button" at bounding box center [279, 55] width 6 height 6
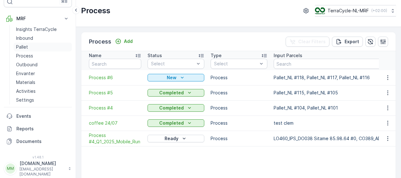
click at [24, 48] on p "Pallet" at bounding box center [22, 47] width 12 height 6
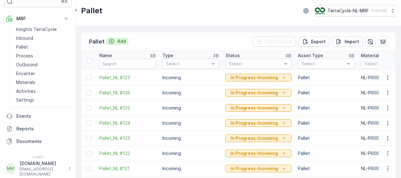
click at [122, 42] on p "Add" at bounding box center [121, 41] width 9 height 6
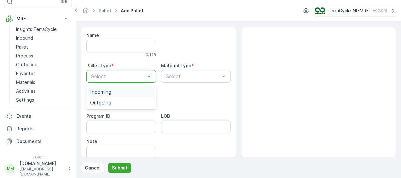
click at [123, 94] on div "Incoming" at bounding box center [121, 91] width 70 height 11
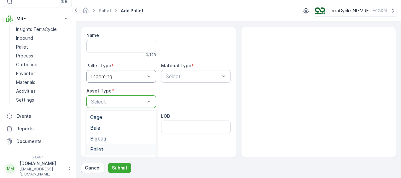
click at [106, 149] on div "Pallet" at bounding box center [121, 149] width 62 height 6
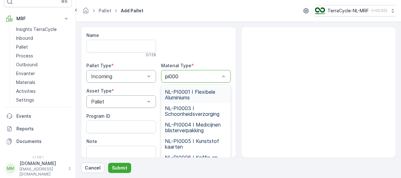
type input "pi0006"
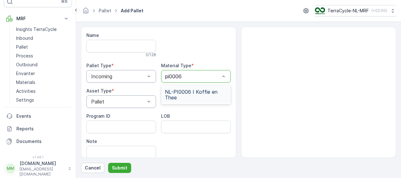
click at [199, 94] on span "NL-PI0006 I Koffie en Thee" at bounding box center [196, 94] width 62 height 11
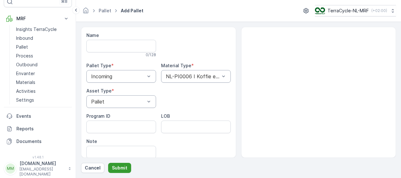
click at [121, 166] on p "Submit" at bounding box center [119, 168] width 15 height 6
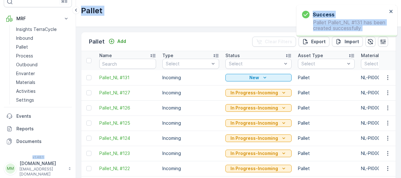
drag, startPoint x: 304, startPoint y: 26, endPoint x: 345, endPoint y: 34, distance: 41.7
click at [345, 34] on div "Success Pallet Pallet_NL #131 has been created successfully ⌘B MRF Insights Ter…" at bounding box center [200, 89] width 401 height 178
drag, startPoint x: 345, startPoint y: 34, endPoint x: 340, endPoint y: 40, distance: 7.6
click at [340, 40] on icon "Import" at bounding box center [339, 41] width 6 height 6
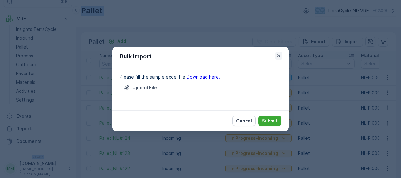
click at [279, 53] on icon "button" at bounding box center [279, 56] width 6 height 6
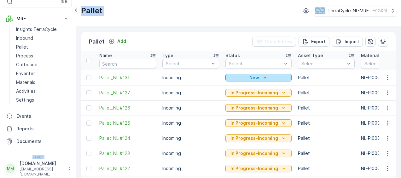
click at [267, 77] on div "New" at bounding box center [258, 77] width 61 height 6
click at [23, 45] on p "Pallet" at bounding box center [22, 47] width 12 height 6
click at [119, 40] on p "Add" at bounding box center [121, 41] width 9 height 6
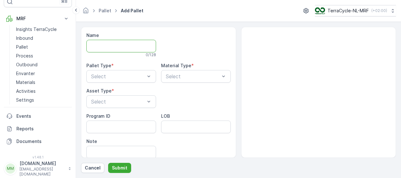
click at [136, 44] on input "Name" at bounding box center [121, 46] width 70 height 13
